Goal: Transaction & Acquisition: Obtain resource

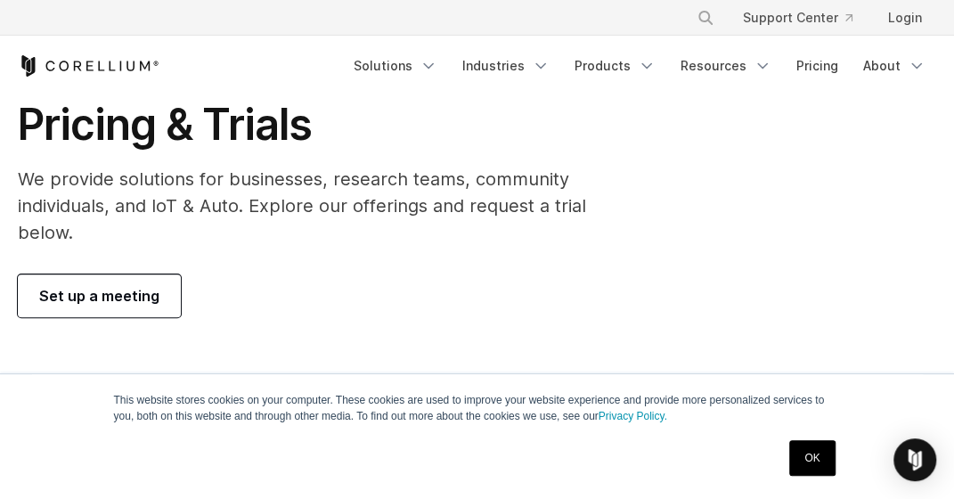
scroll to position [178, 0]
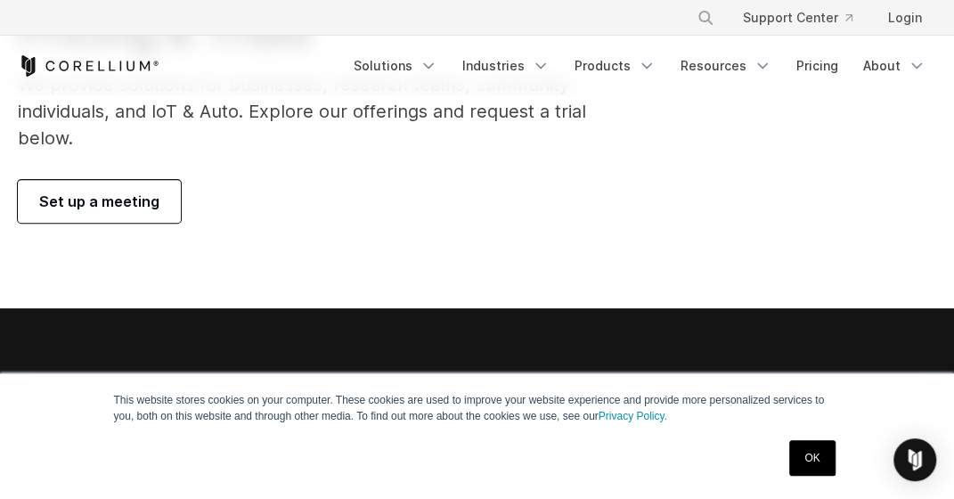
click at [806, 452] on link "OK" at bounding box center [811, 458] width 45 height 36
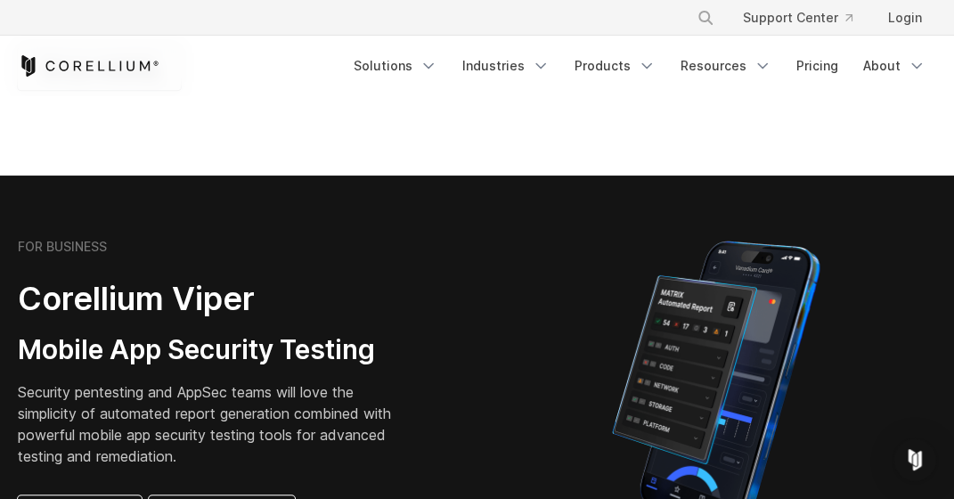
scroll to position [534, 0]
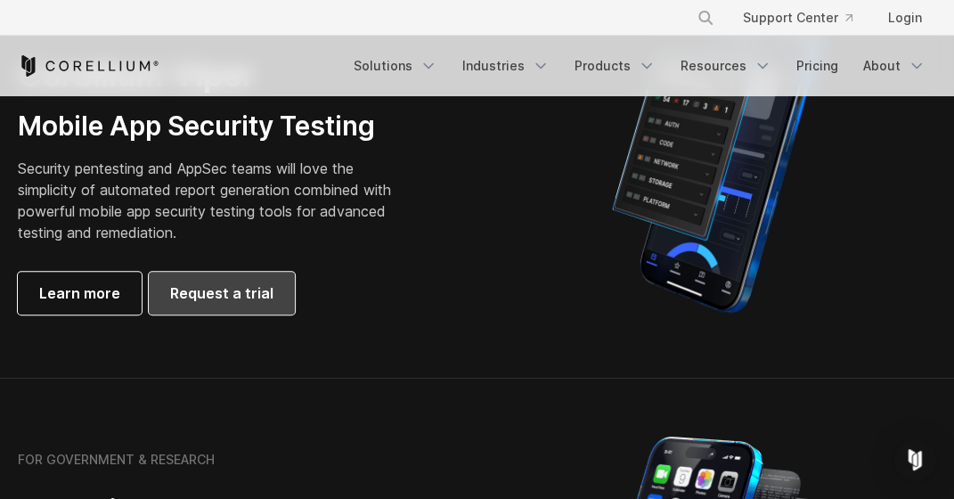
click at [269, 297] on link "Request a trial" at bounding box center [222, 293] width 146 height 43
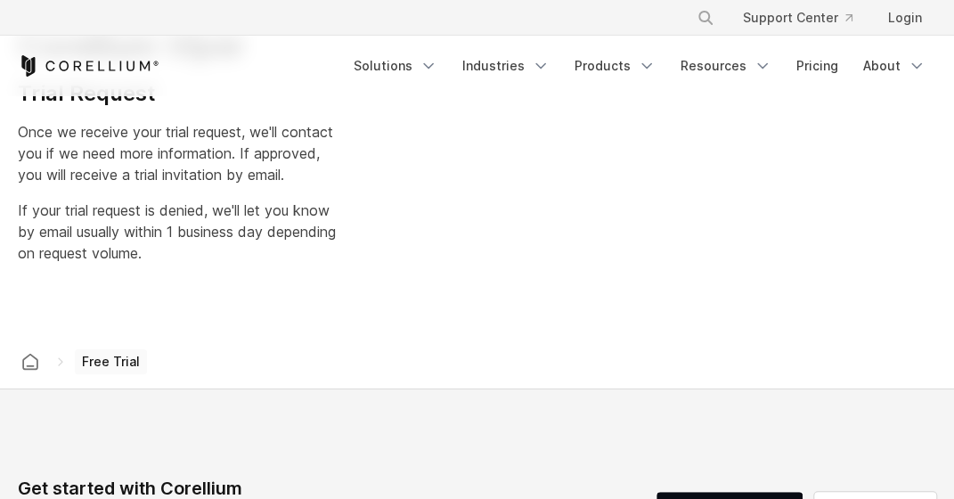
select select "**"
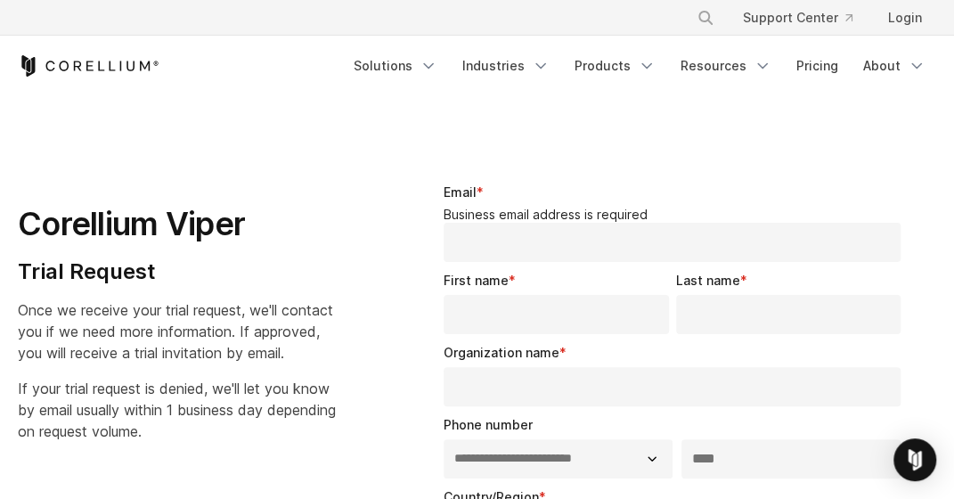
click at [459, 247] on input "Email *" at bounding box center [672, 242] width 457 height 39
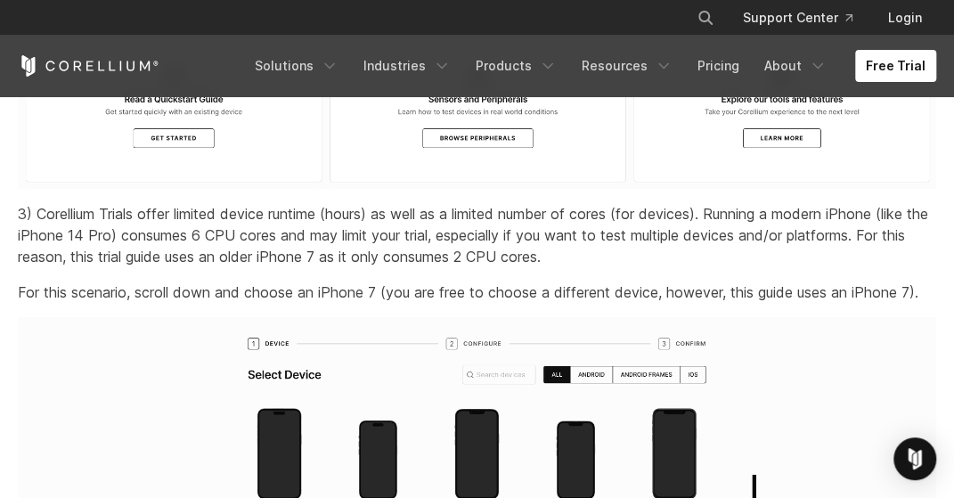
scroll to position [2672, 0]
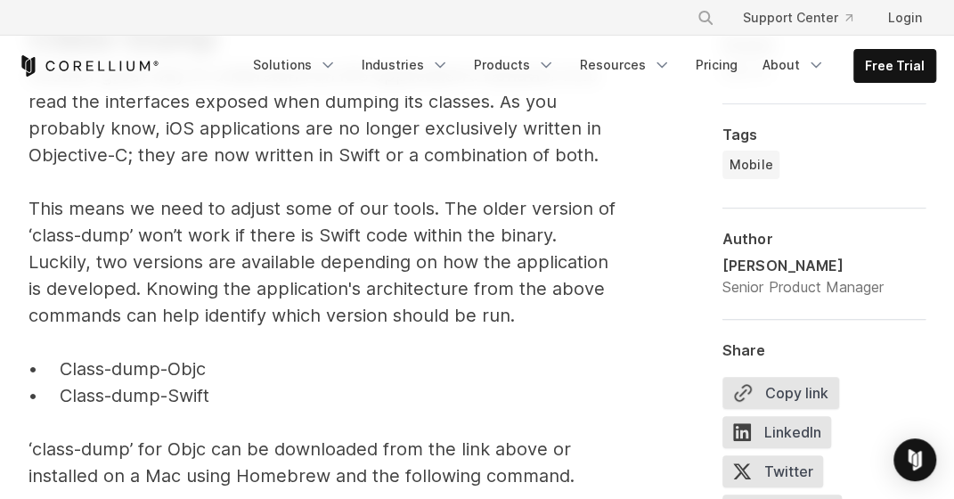
scroll to position [5433, 0]
